Goal: Go to known website: Access a specific website the user already knows

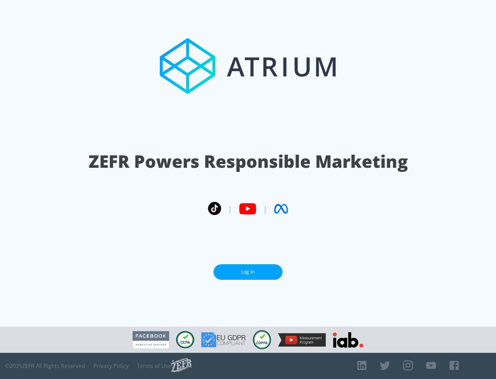
click at [248, 269] on link "Log In" at bounding box center [248, 272] width 69 height 16
